Goal: Information Seeking & Learning: Learn about a topic

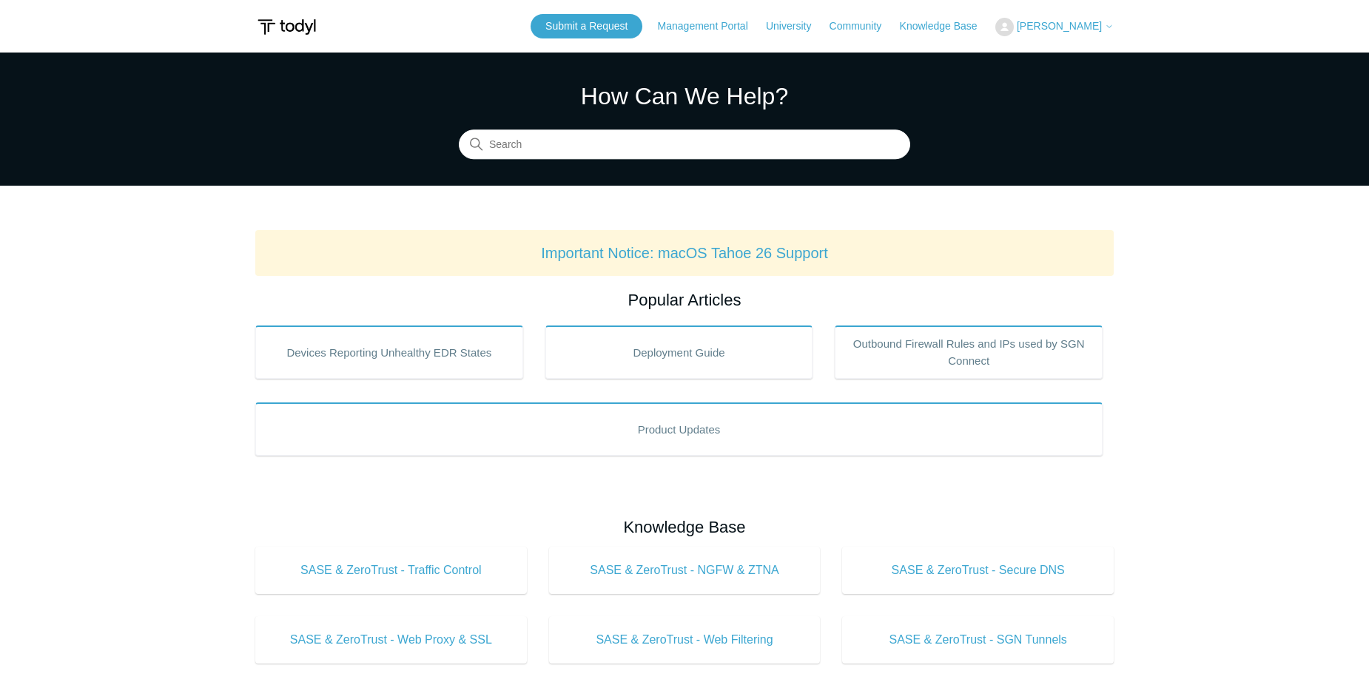
scroll to position [222, 0]
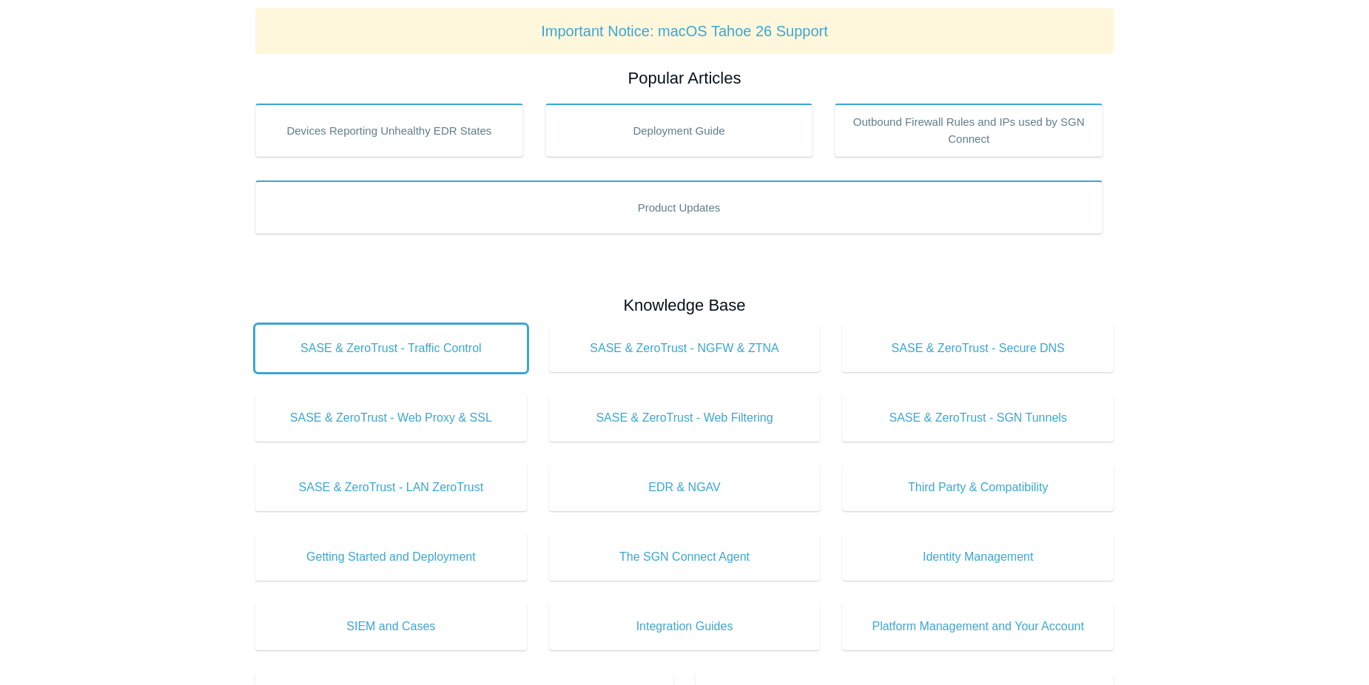
click at [466, 355] on span "SASE & ZeroTrust - Traffic Control" at bounding box center [391, 349] width 227 height 18
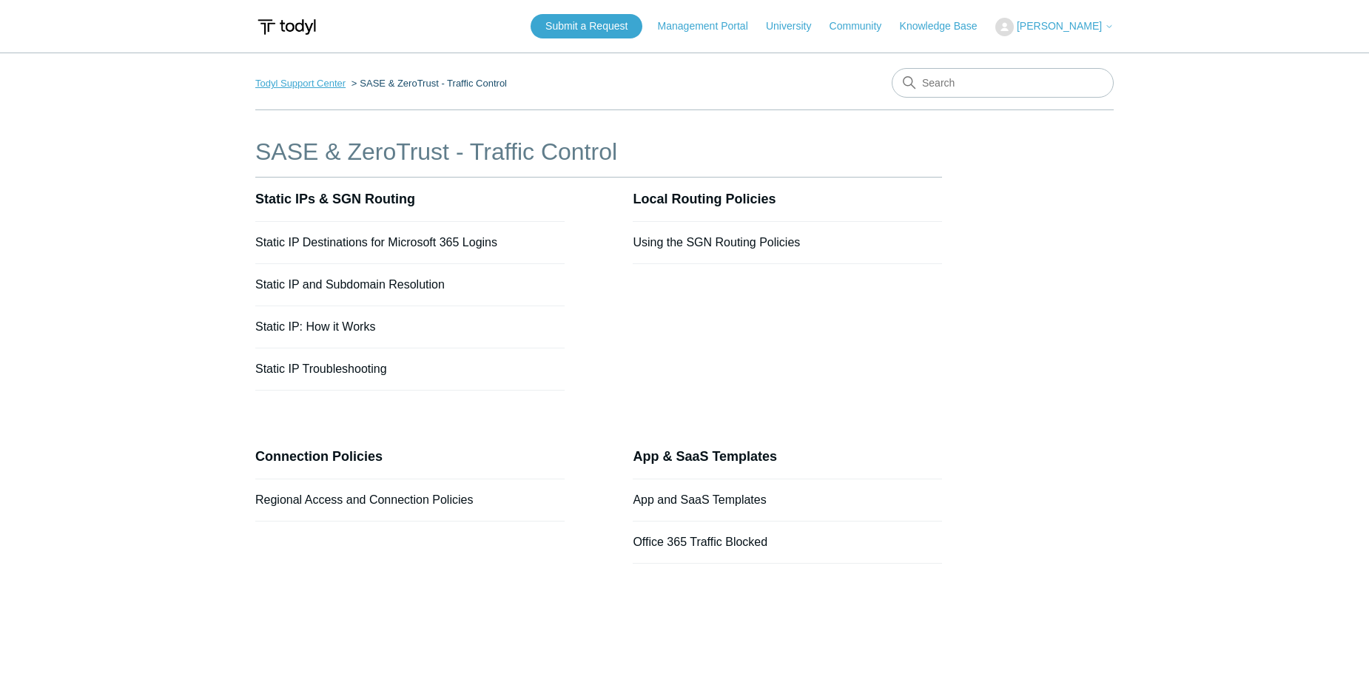
click at [326, 84] on link "Todyl Support Center" at bounding box center [300, 83] width 90 height 11
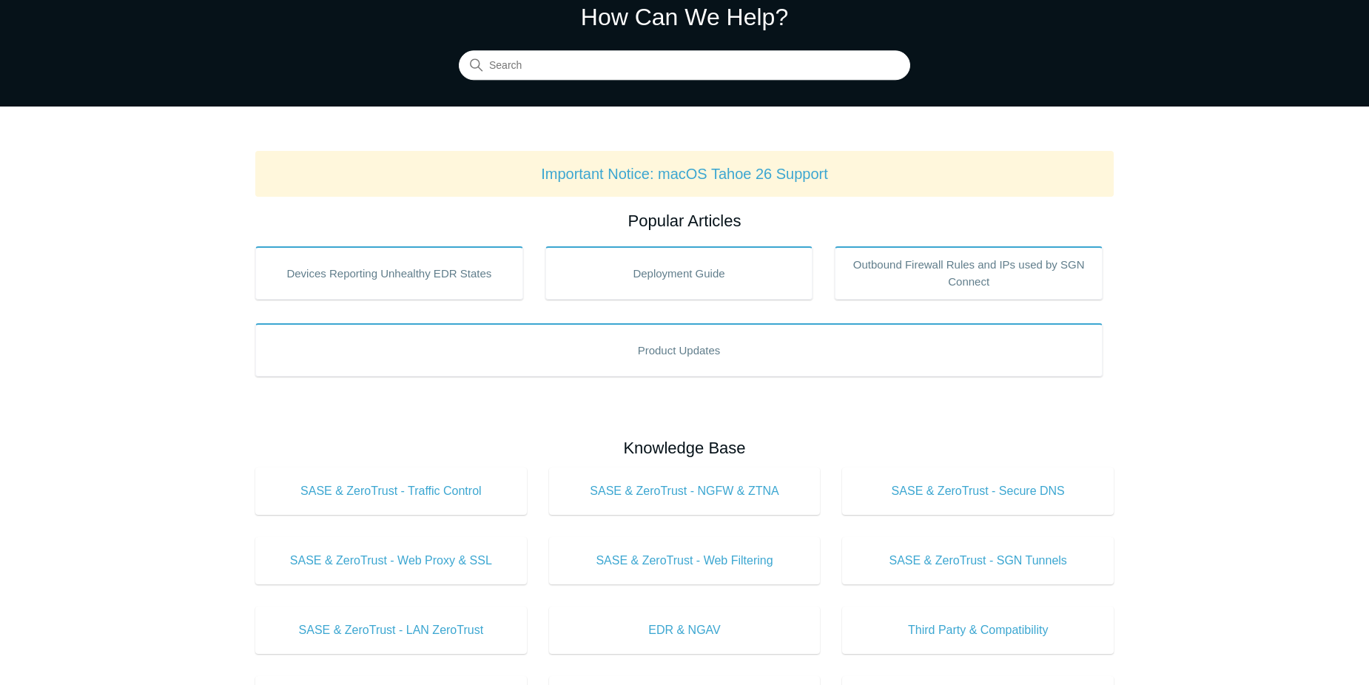
scroll to position [222, 0]
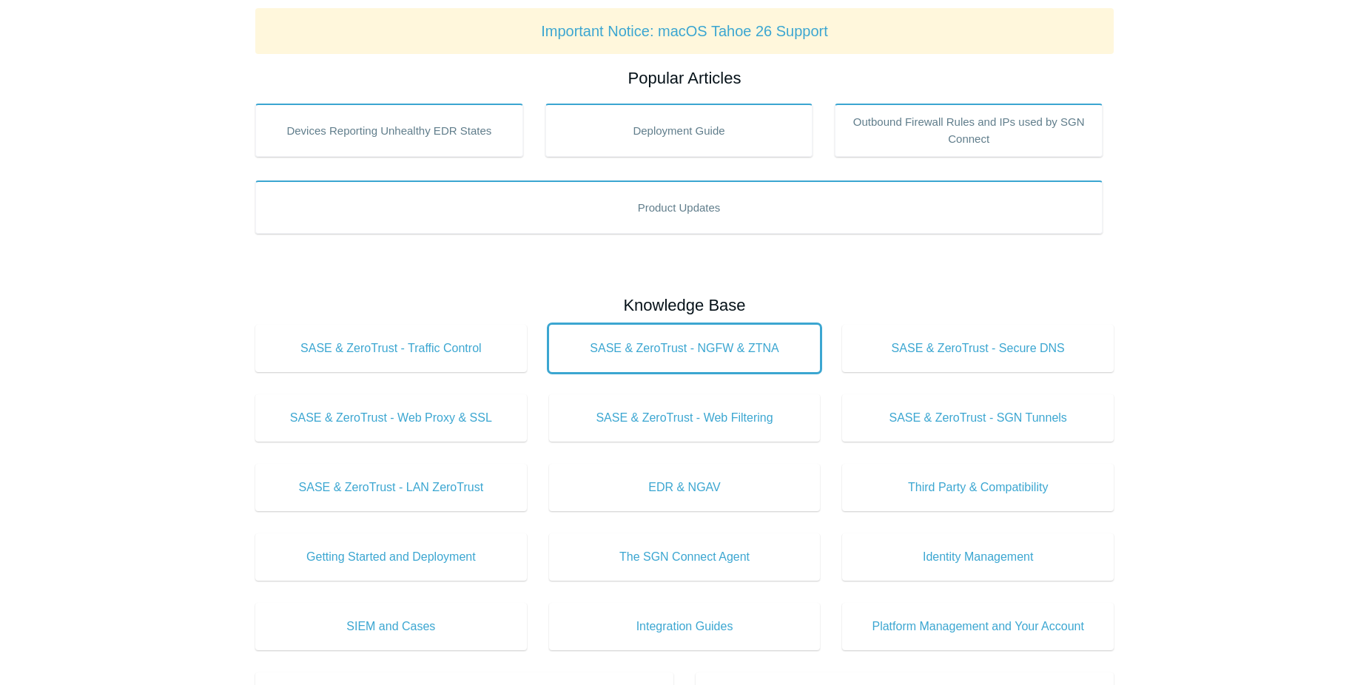
click at [660, 346] on span "SASE & ZeroTrust - NGFW & ZTNA" at bounding box center [684, 349] width 227 height 18
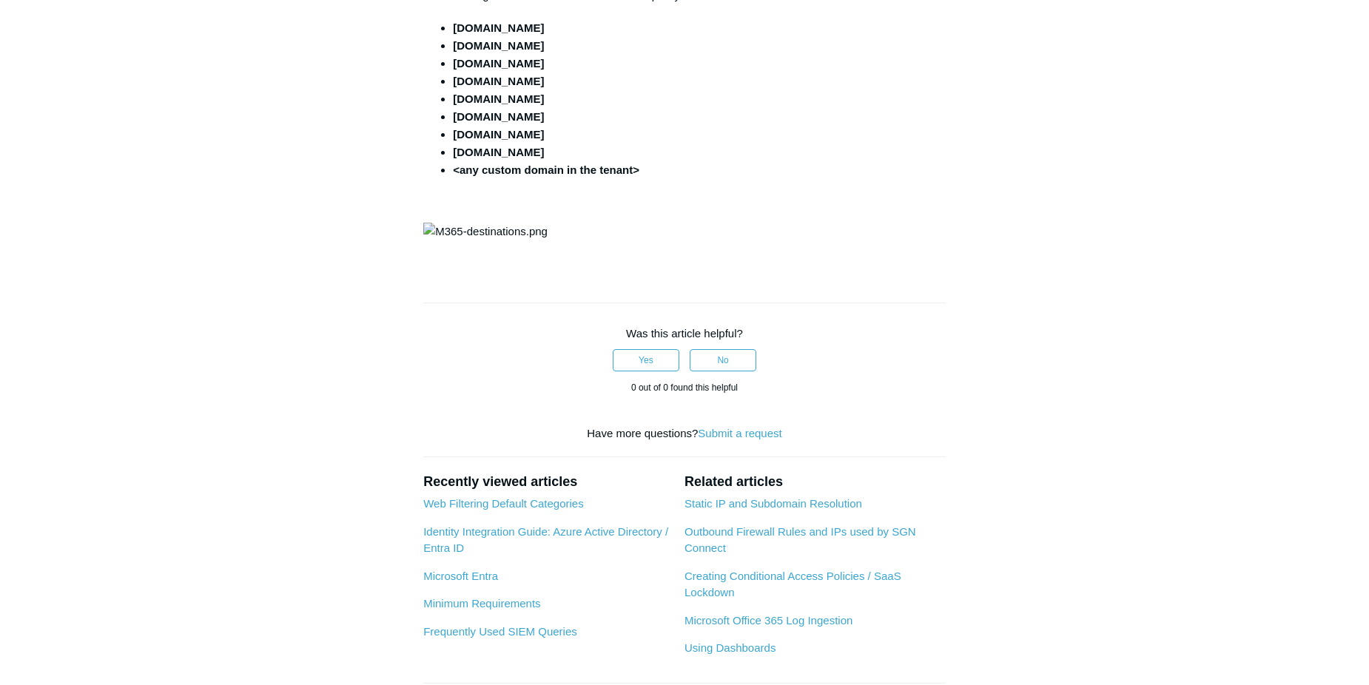
scroll to position [370, 0]
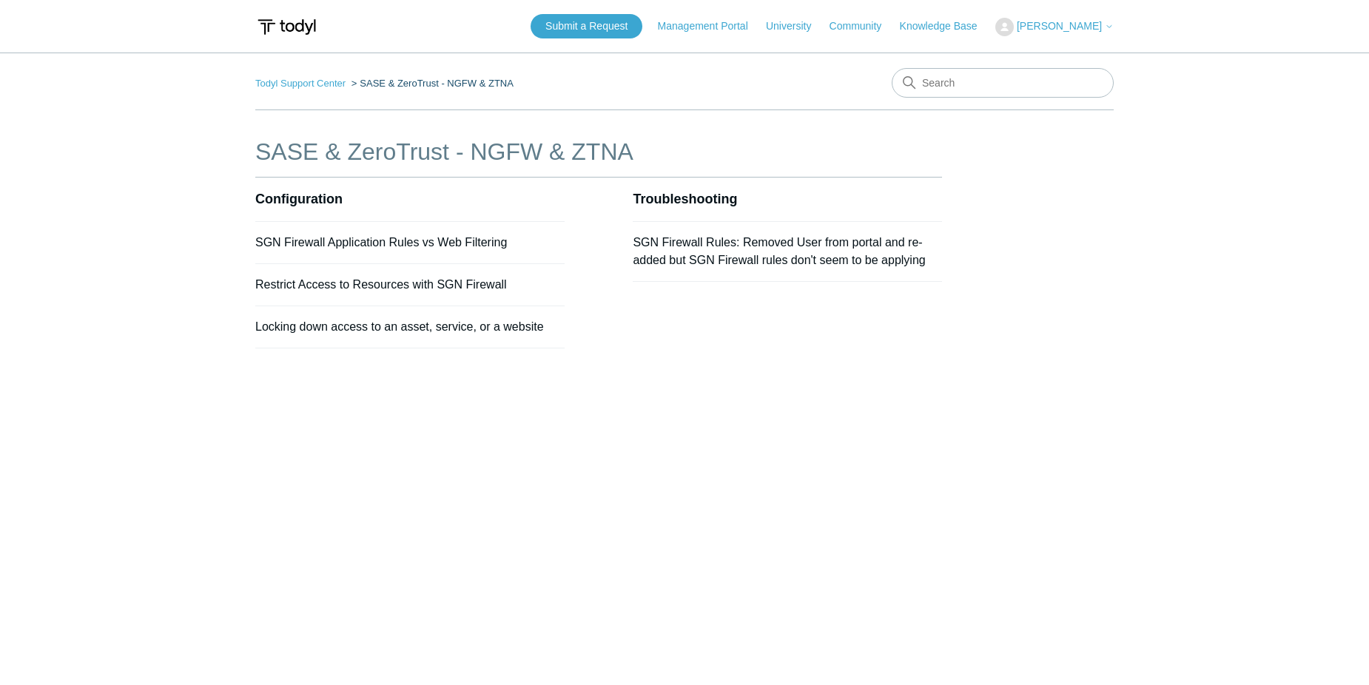
drag, startPoint x: 346, startPoint y: 245, endPoint x: 229, endPoint y: 112, distance: 177.3
click at [343, 165] on header "SASE & ZeroTrust - NGFW & ZTNA" at bounding box center [598, 156] width 687 height 44
click at [317, 87] on link "Todyl Support Center" at bounding box center [300, 83] width 90 height 11
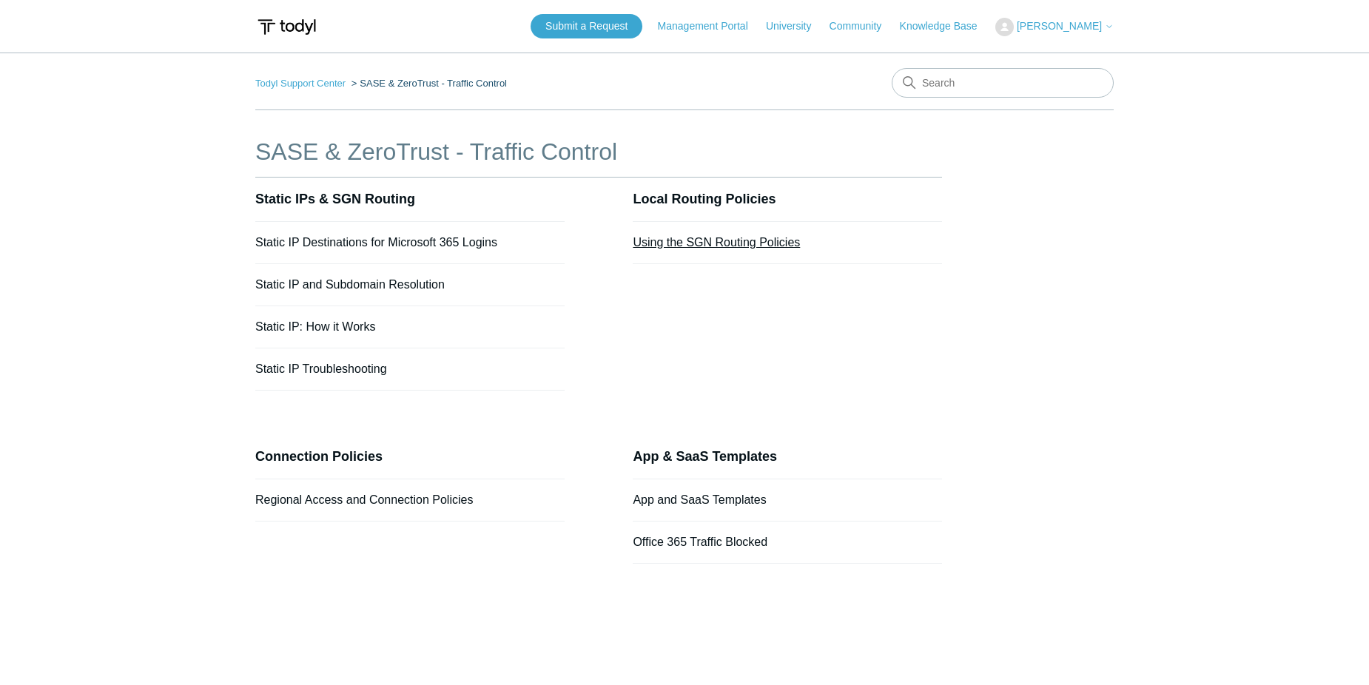
click at [729, 245] on link "Using the SGN Routing Policies" at bounding box center [716, 242] width 167 height 13
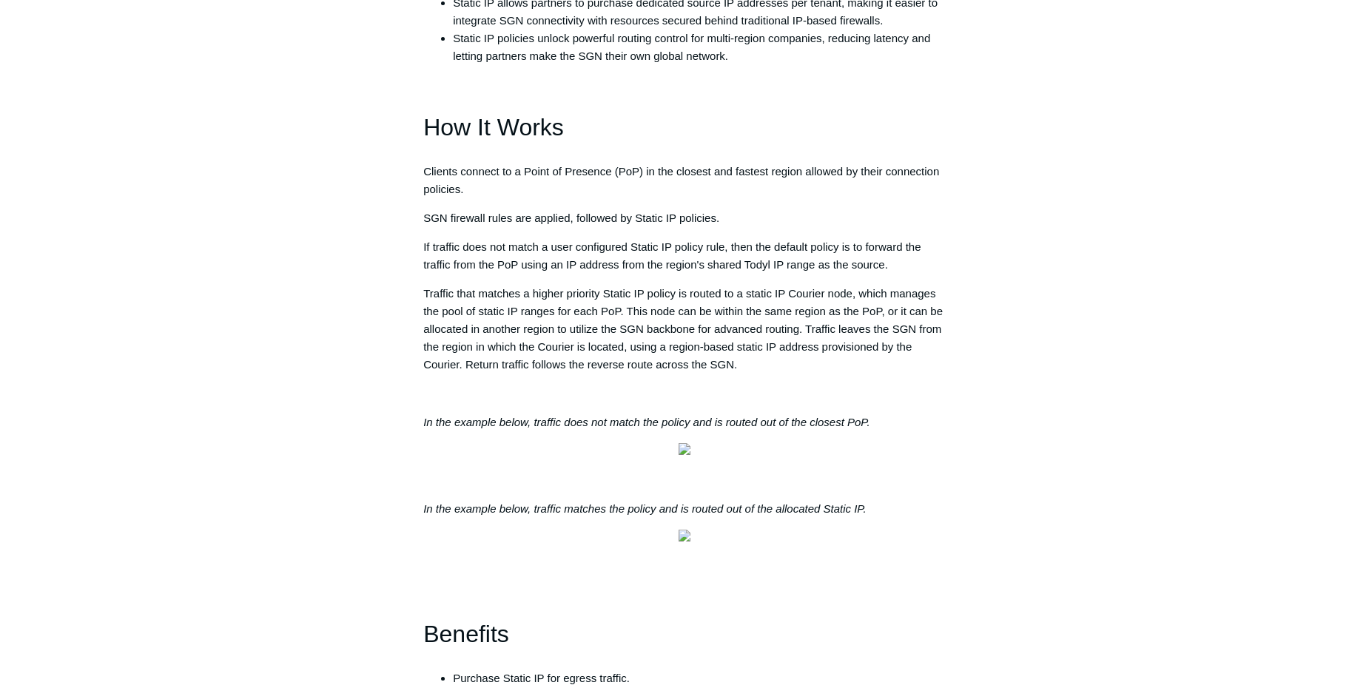
scroll to position [888, 0]
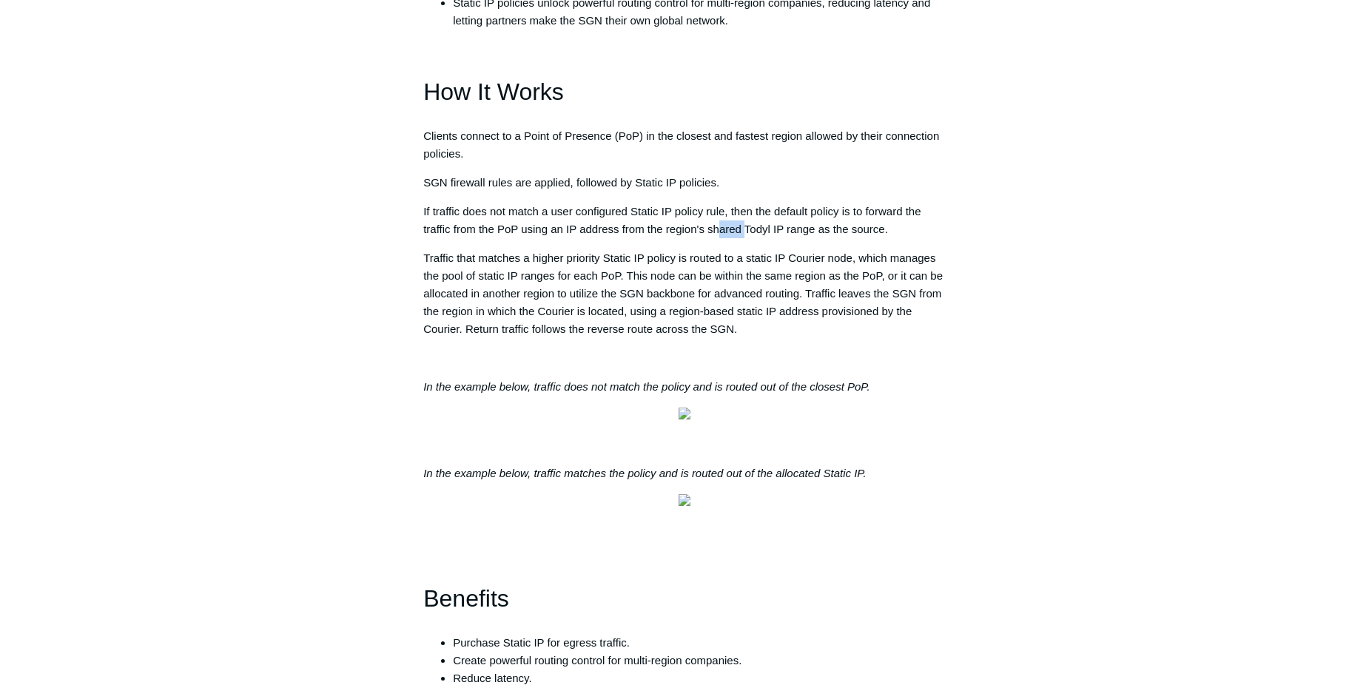
drag, startPoint x: 720, startPoint y: 224, endPoint x: 750, endPoint y: 224, distance: 29.6
click at [750, 224] on p "If traffic does not match a user configured Static IP policy rule, then the def…" at bounding box center [684, 221] width 523 height 36
drag, startPoint x: 750, startPoint y: 224, endPoint x: 918, endPoint y: 224, distance: 168.0
click at [918, 224] on p "If traffic does not match a user configured Static IP policy rule, then the def…" at bounding box center [684, 221] width 523 height 36
drag, startPoint x: 603, startPoint y: 249, endPoint x: 548, endPoint y: 251, distance: 54.1
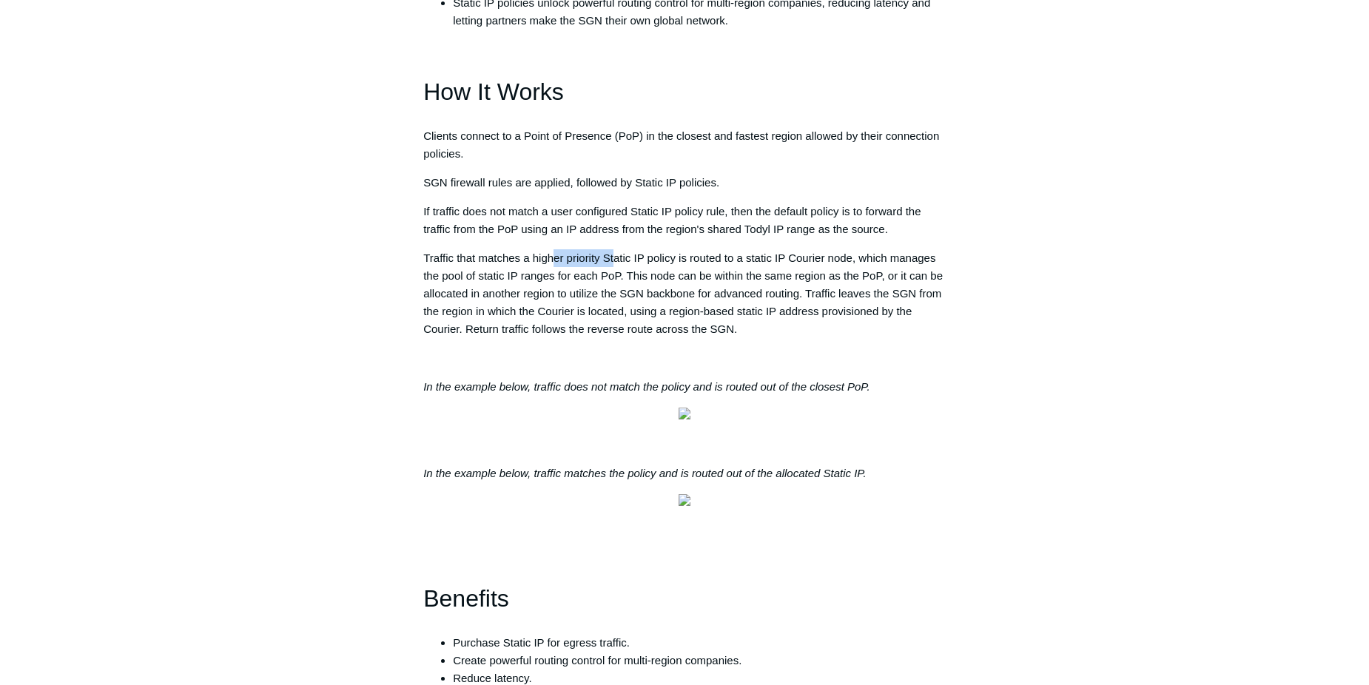
click at [548, 251] on p "Traffic that matches a higher priority Static IP policy is routed to a static I…" at bounding box center [684, 293] width 523 height 89
drag, startPoint x: 548, startPoint y: 251, endPoint x: 457, endPoint y: 263, distance: 91.8
click at [457, 263] on p "Traffic that matches a higher priority Static IP policy is routed to a static I…" at bounding box center [684, 293] width 523 height 89
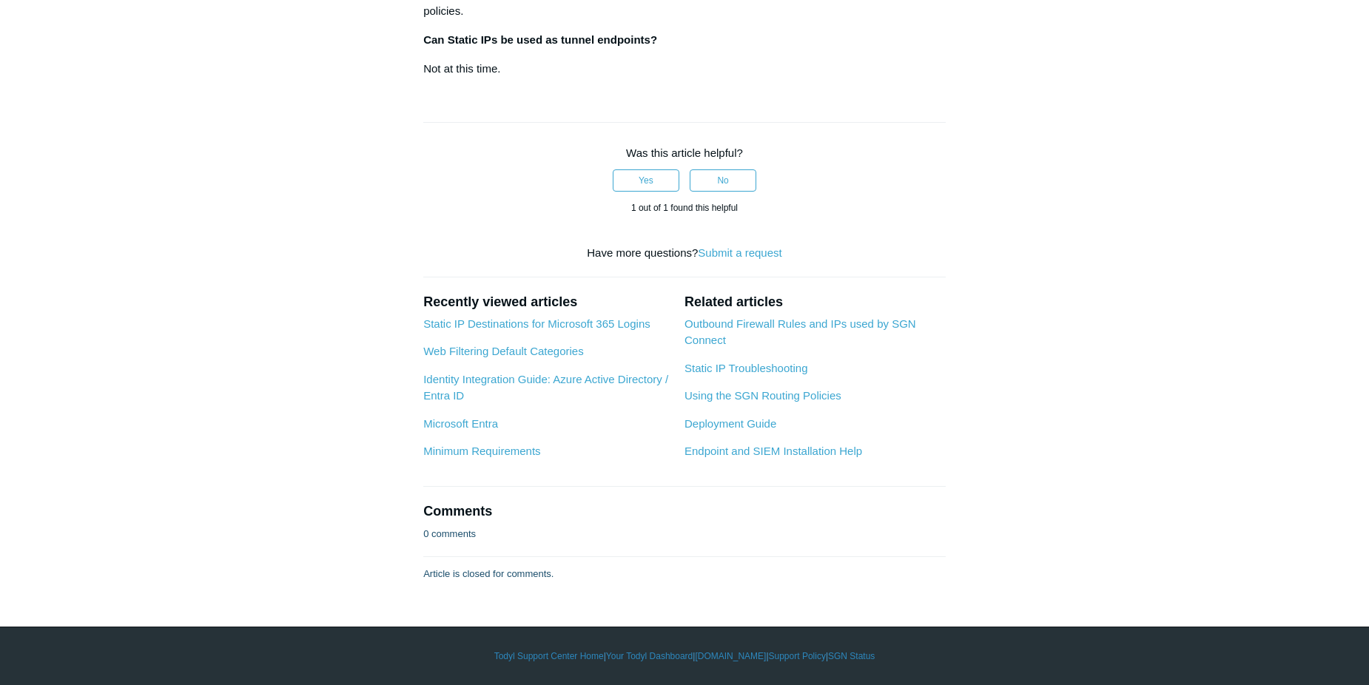
scroll to position [2887, 0]
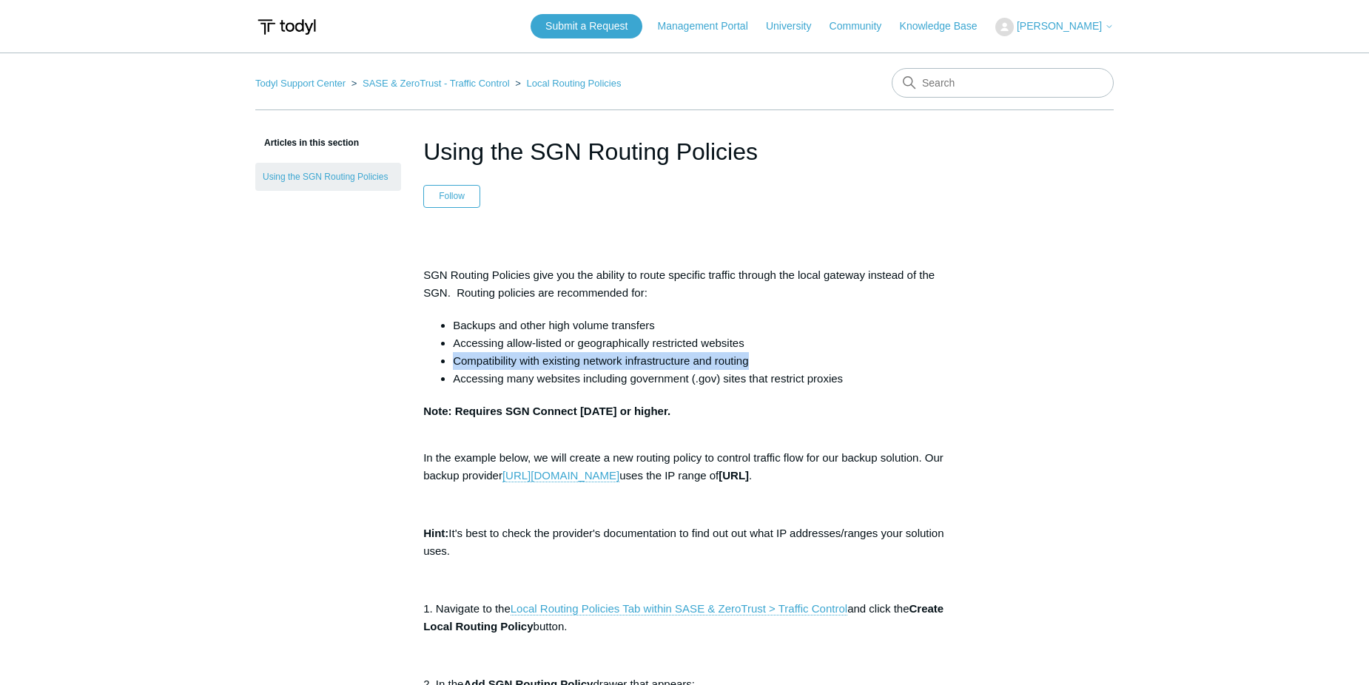
drag, startPoint x: 449, startPoint y: 357, endPoint x: 756, endPoint y: 361, distance: 307.2
click at [756, 361] on ul "Backups and other high volume transfers Accessing allow-listed or geographicall…" at bounding box center [692, 352] width 508 height 71
click at [506, 380] on li "Accessing many websites including government (.gov) sites that restrict proxies" at bounding box center [699, 379] width 493 height 18
click at [477, 80] on link "SASE & ZeroTrust - Traffic Control" at bounding box center [436, 83] width 147 height 11
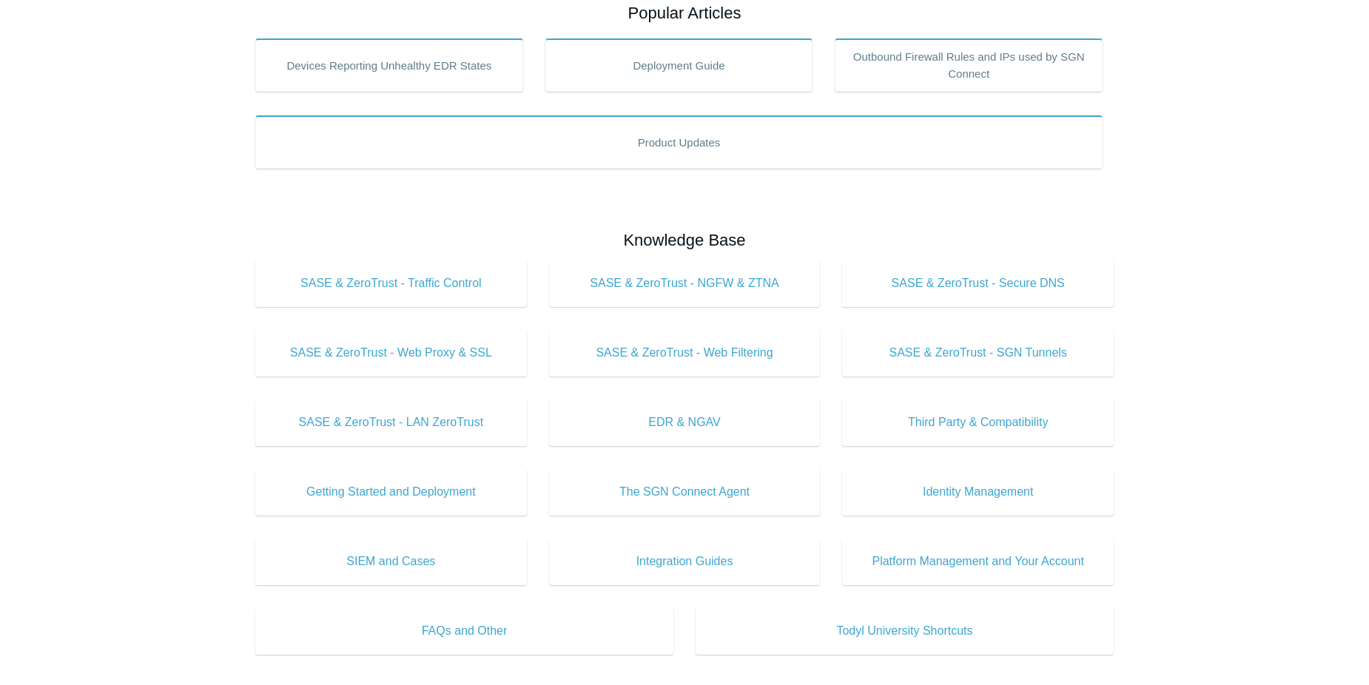
scroll to position [296, 0]
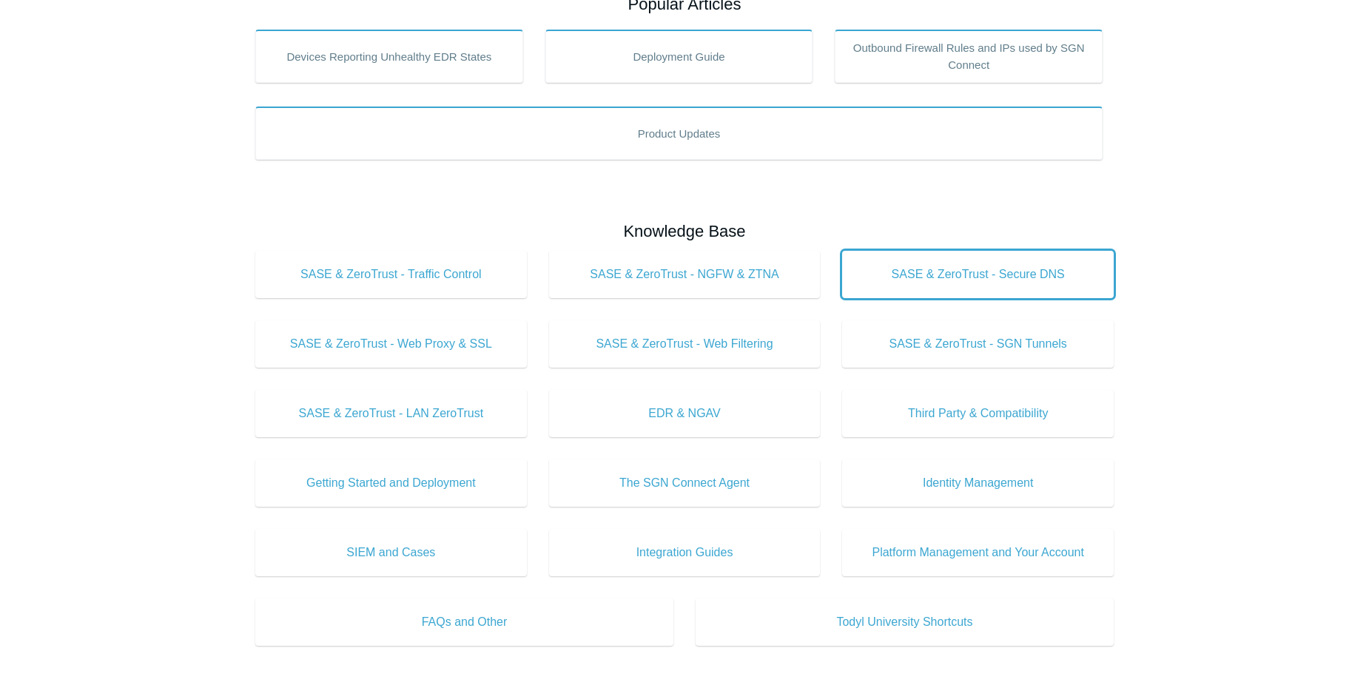
click at [993, 276] on span "SASE & ZeroTrust - Secure DNS" at bounding box center [978, 275] width 227 height 18
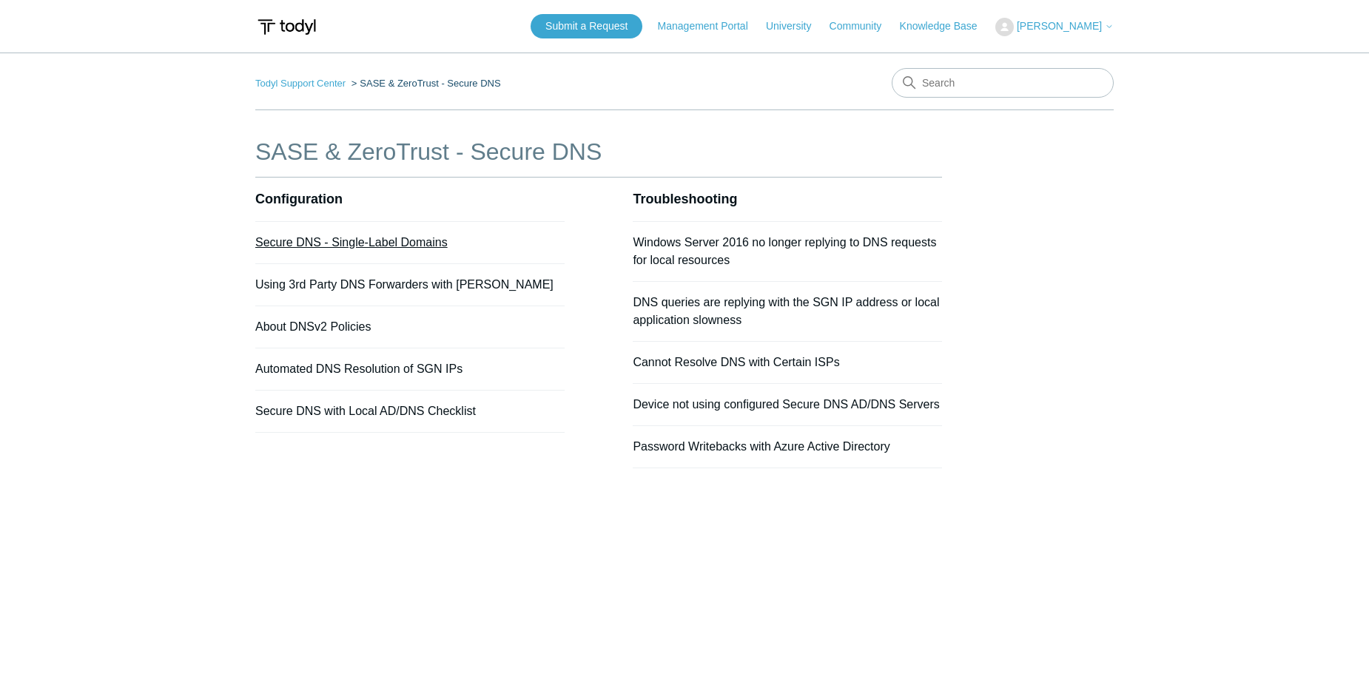
click at [386, 246] on link "Secure DNS - Single-Label Domains" at bounding box center [351, 242] width 192 height 13
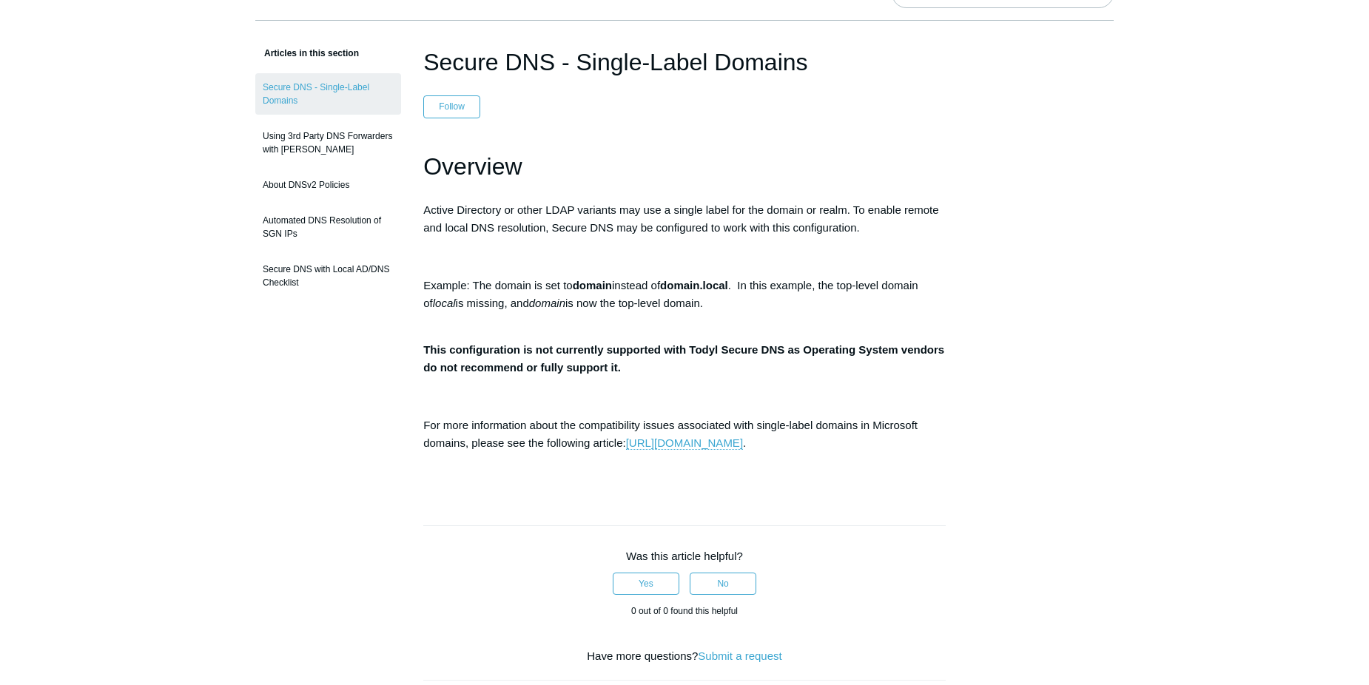
scroll to position [74, 0]
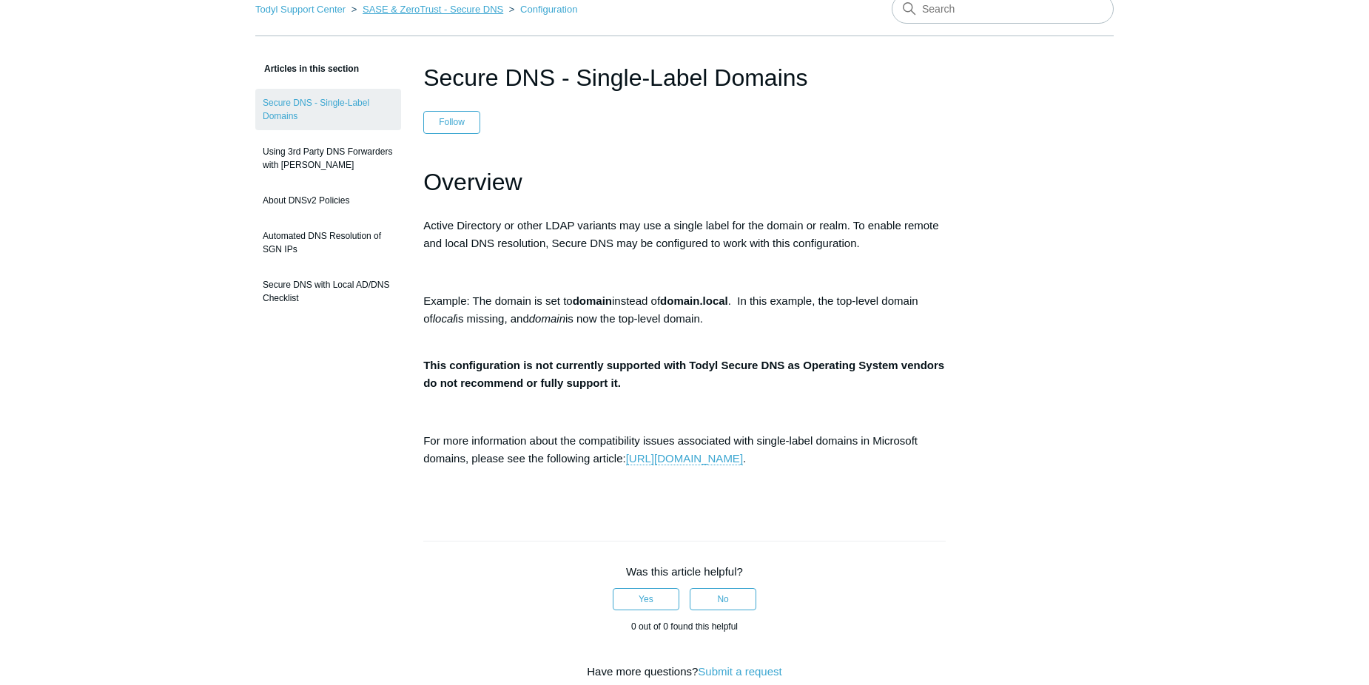
click at [483, 7] on link "SASE & ZeroTrust - Secure DNS" at bounding box center [433, 9] width 141 height 11
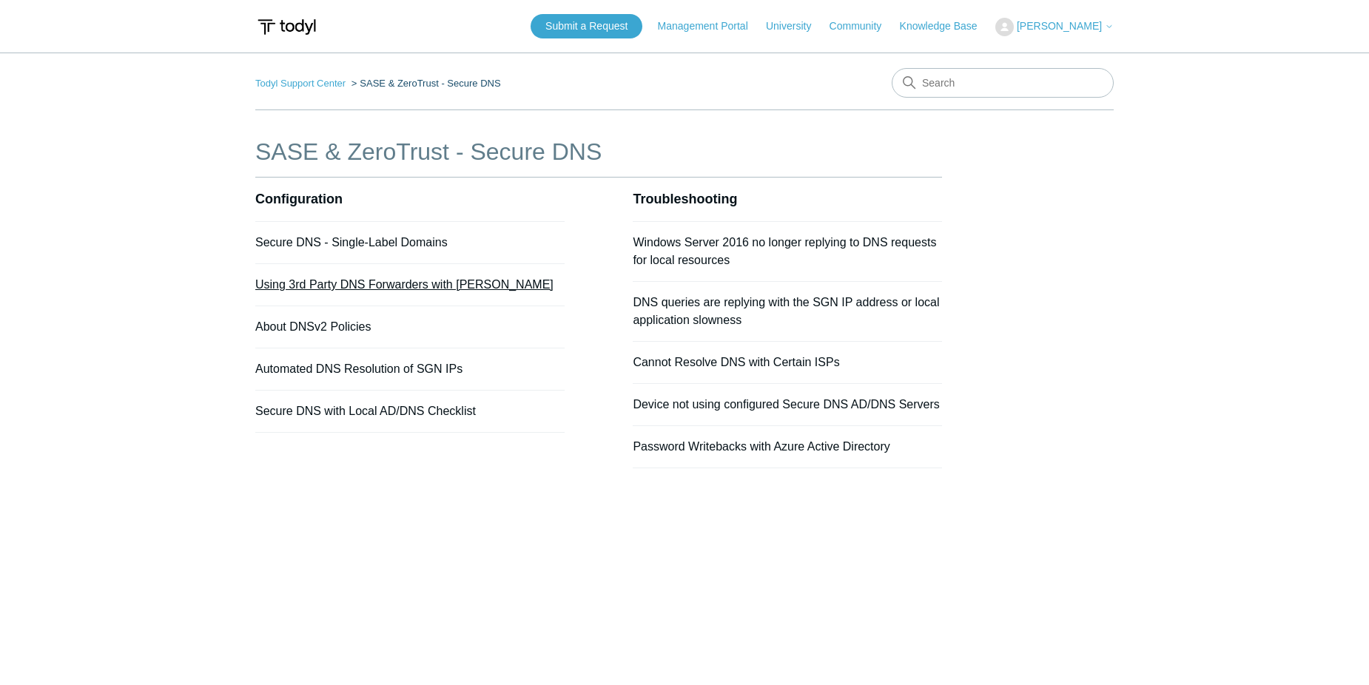
click at [403, 286] on link "Using 3rd Party DNS Forwarders with [PERSON_NAME]" at bounding box center [404, 284] width 298 height 13
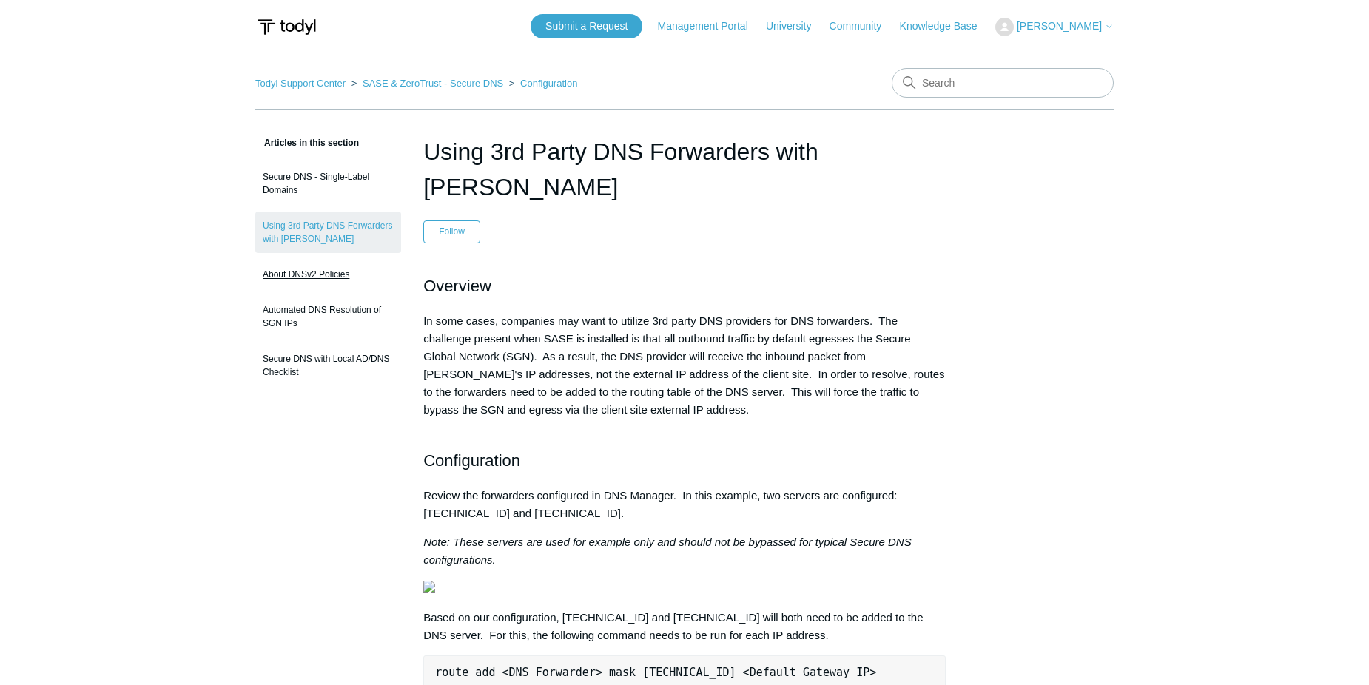
click at [355, 278] on link "About DNSv2 Policies" at bounding box center [328, 275] width 146 height 28
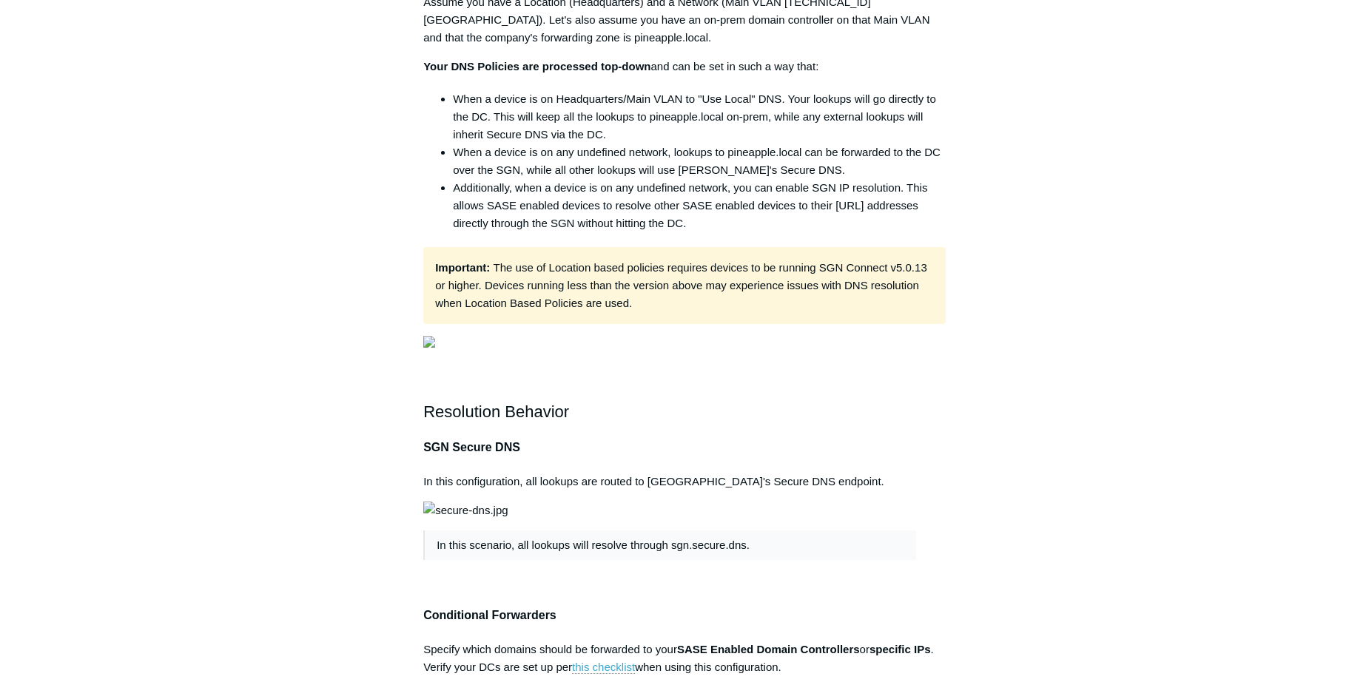
scroll to position [444, 0]
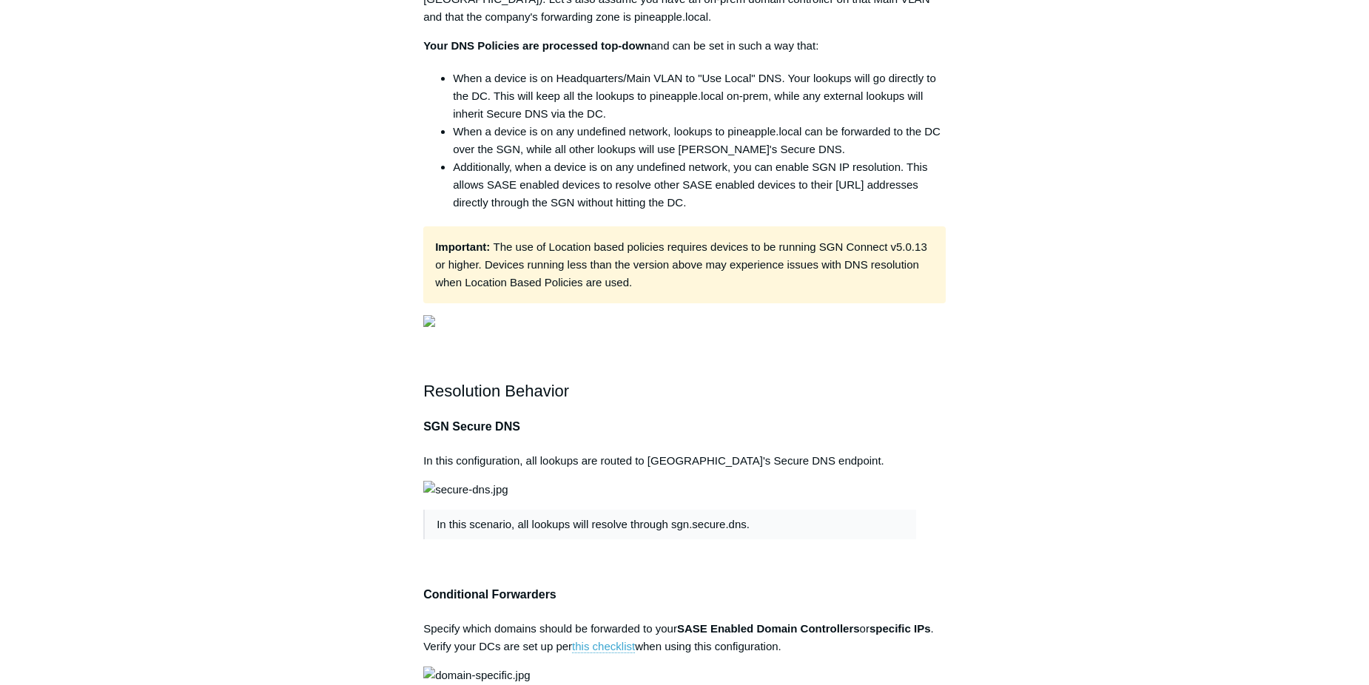
click at [435, 327] on img at bounding box center [429, 321] width 12 height 12
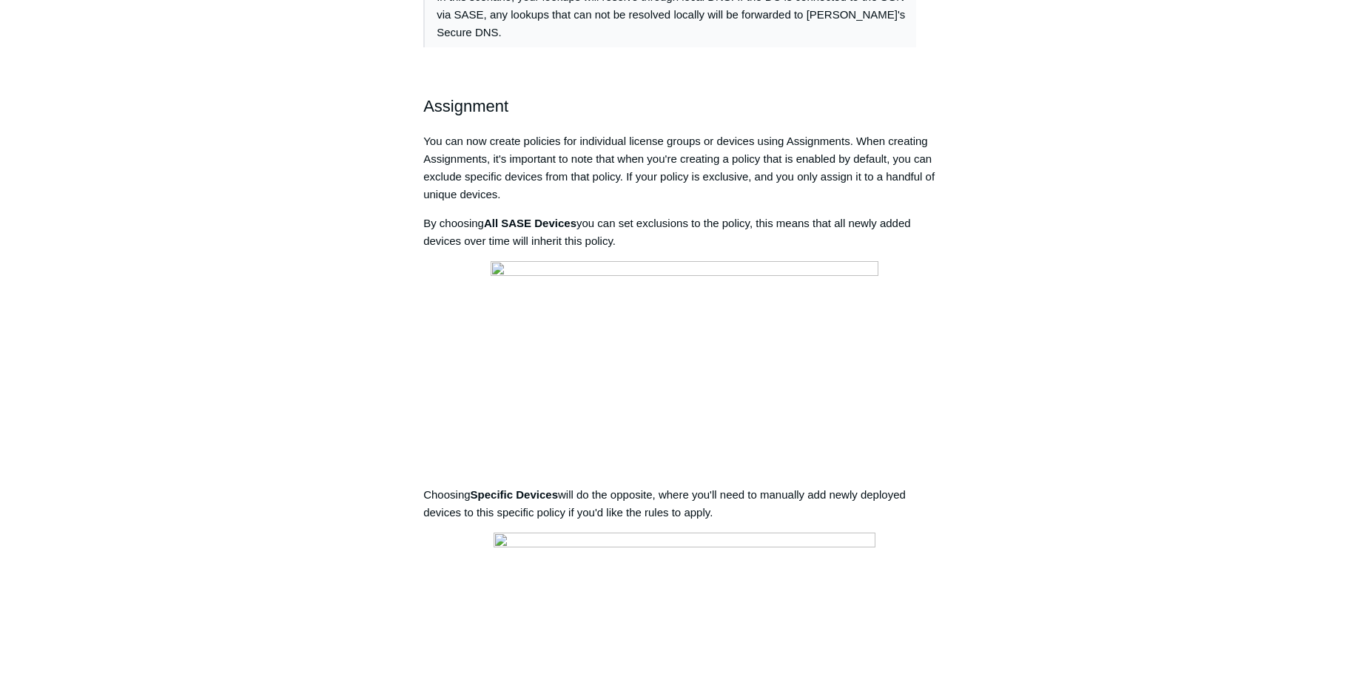
scroll to position [1777, 0]
